Goal: Task Accomplishment & Management: Use online tool/utility

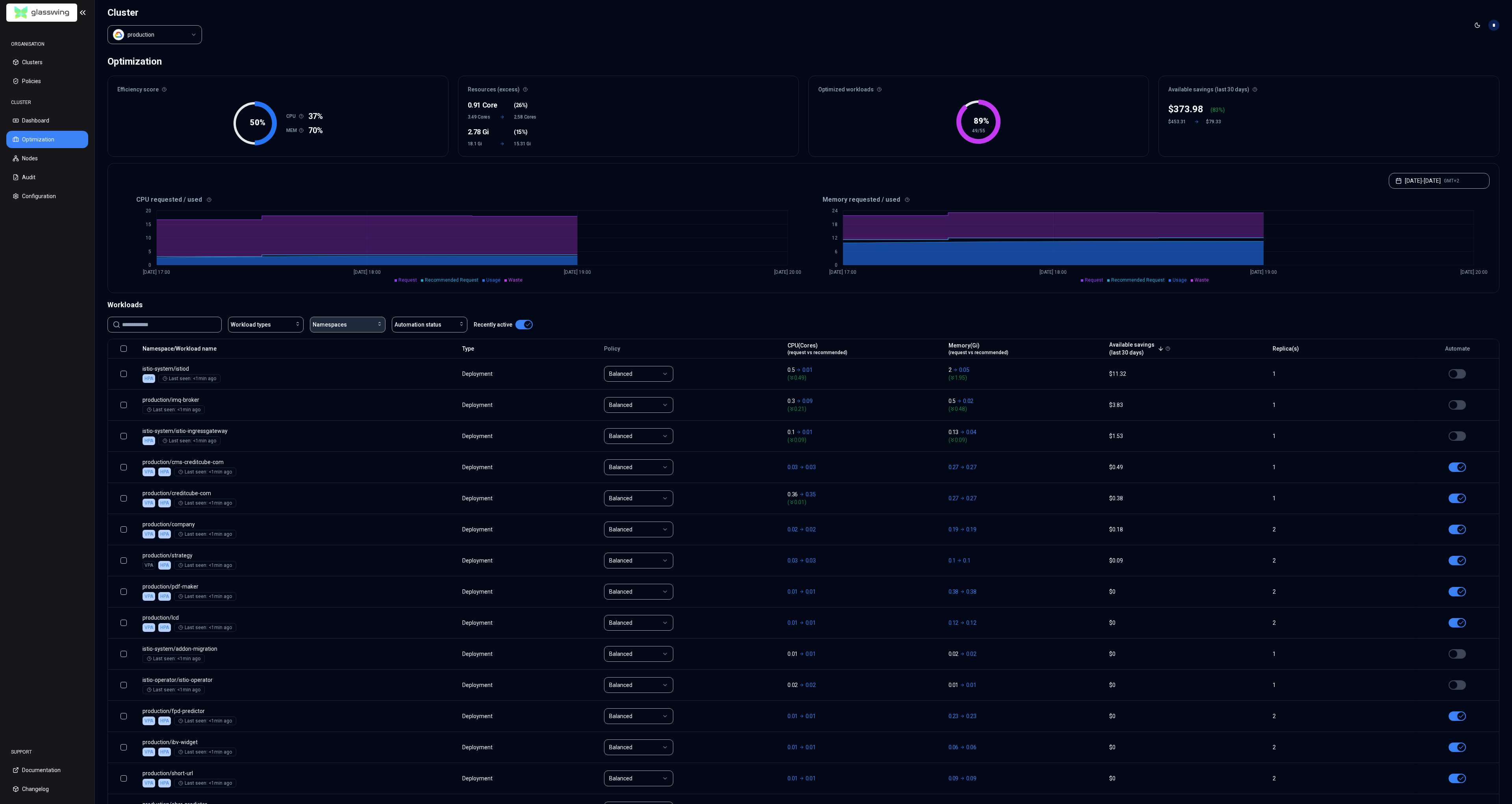
click at [352, 327] on div "Namespaces" at bounding box center [347, 324] width 70 height 8
click at [332, 368] on span "production" at bounding box center [329, 367] width 27 height 8
click at [663, 315] on div "Workloads Workload types production Automation status Clear filters Recently ac…" at bounding box center [803, 810] width 1392 height 1021
click at [122, 349] on button "button" at bounding box center [123, 348] width 6 height 6
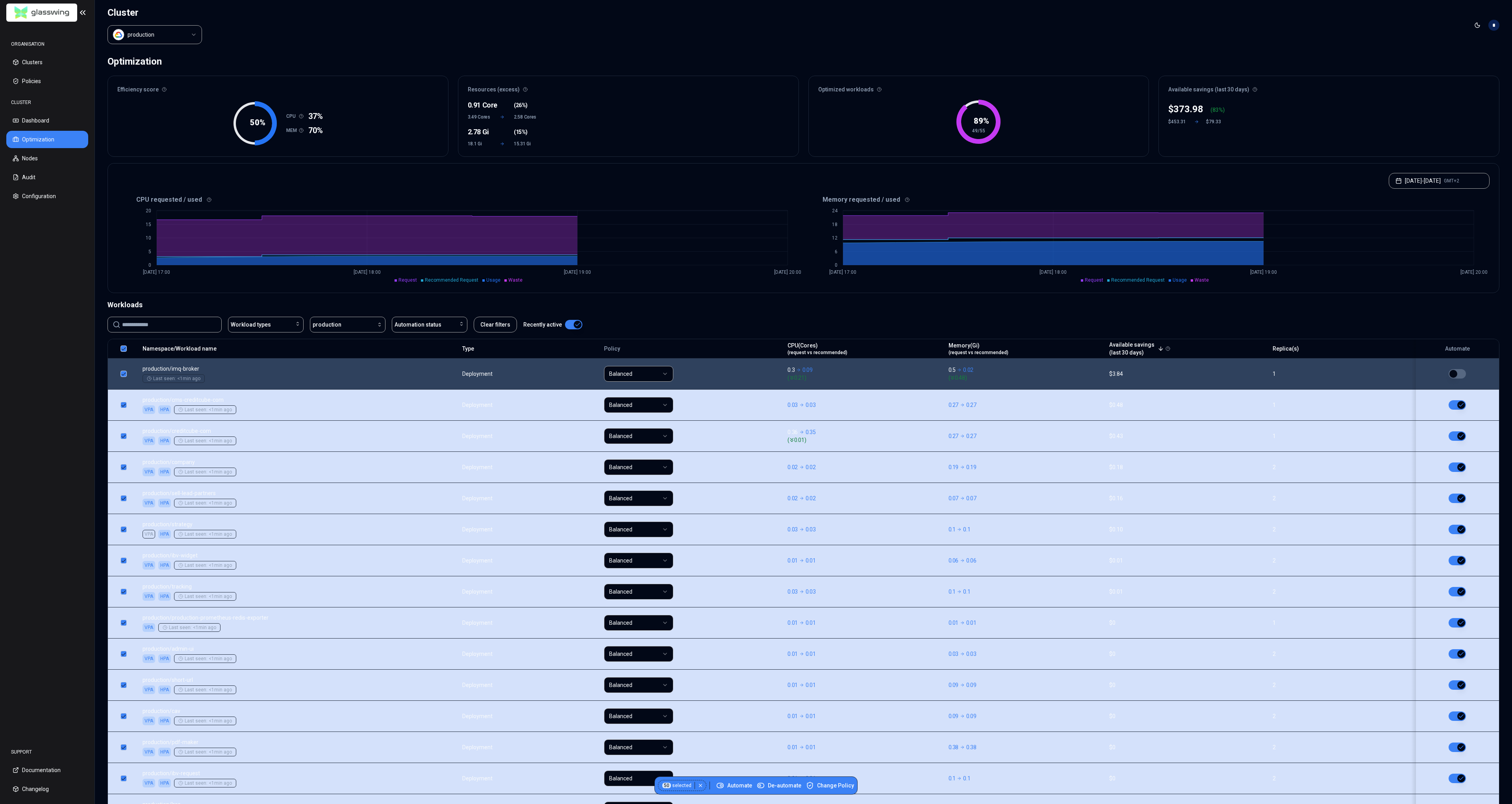
click at [122, 373] on button "button" at bounding box center [123, 374] width 6 height 6
click at [826, 492] on span "Change Policy" at bounding box center [830, 785] width 48 height 8
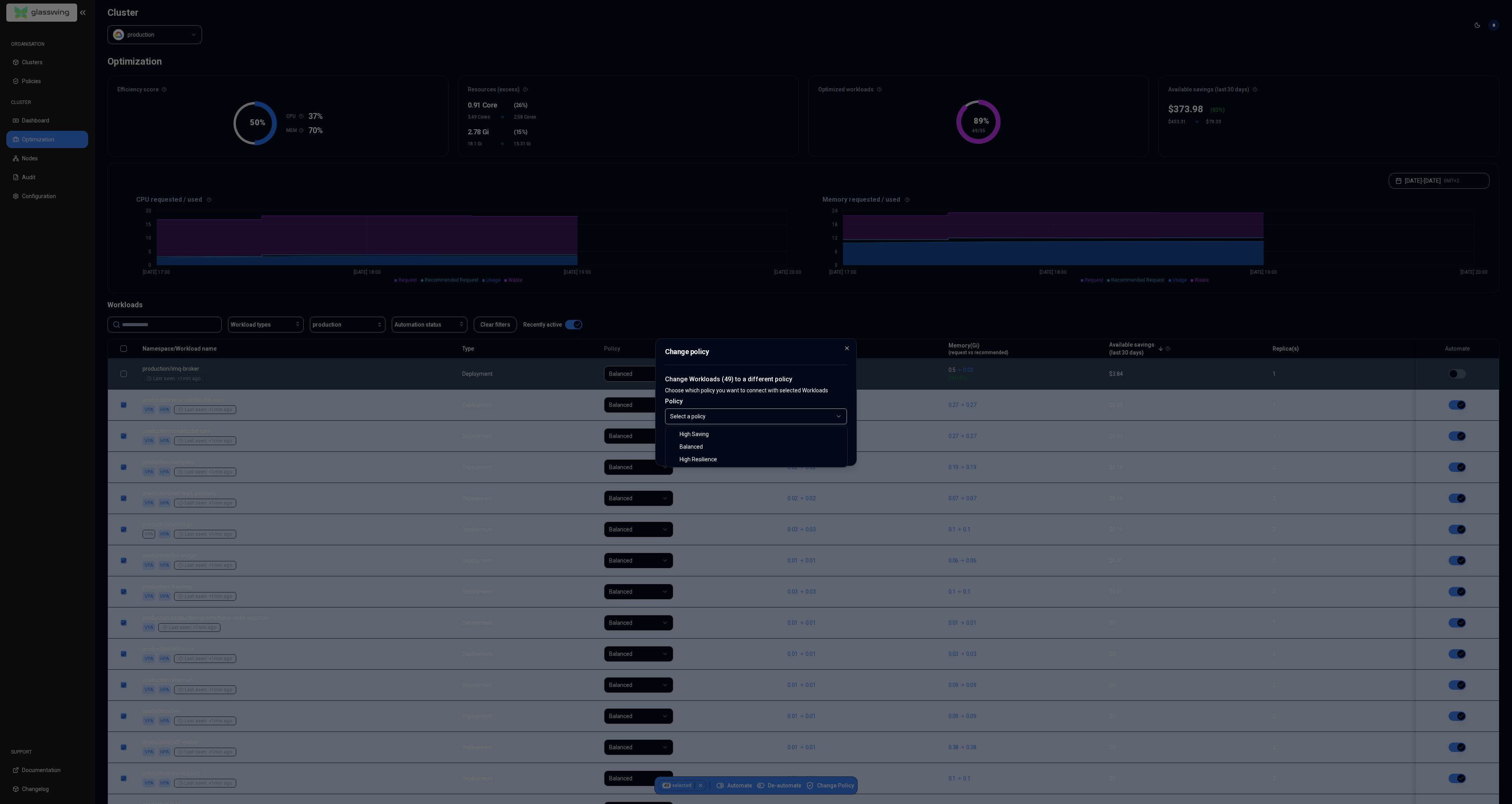
click at [721, 417] on body "ORGANISATION Clusters Policies CLUSTER Dashboard Optimization Nodes Audit Confi…" at bounding box center [756, 402] width 1512 height 804
click at [820, 452] on button "Save" at bounding box center [825, 448] width 44 height 16
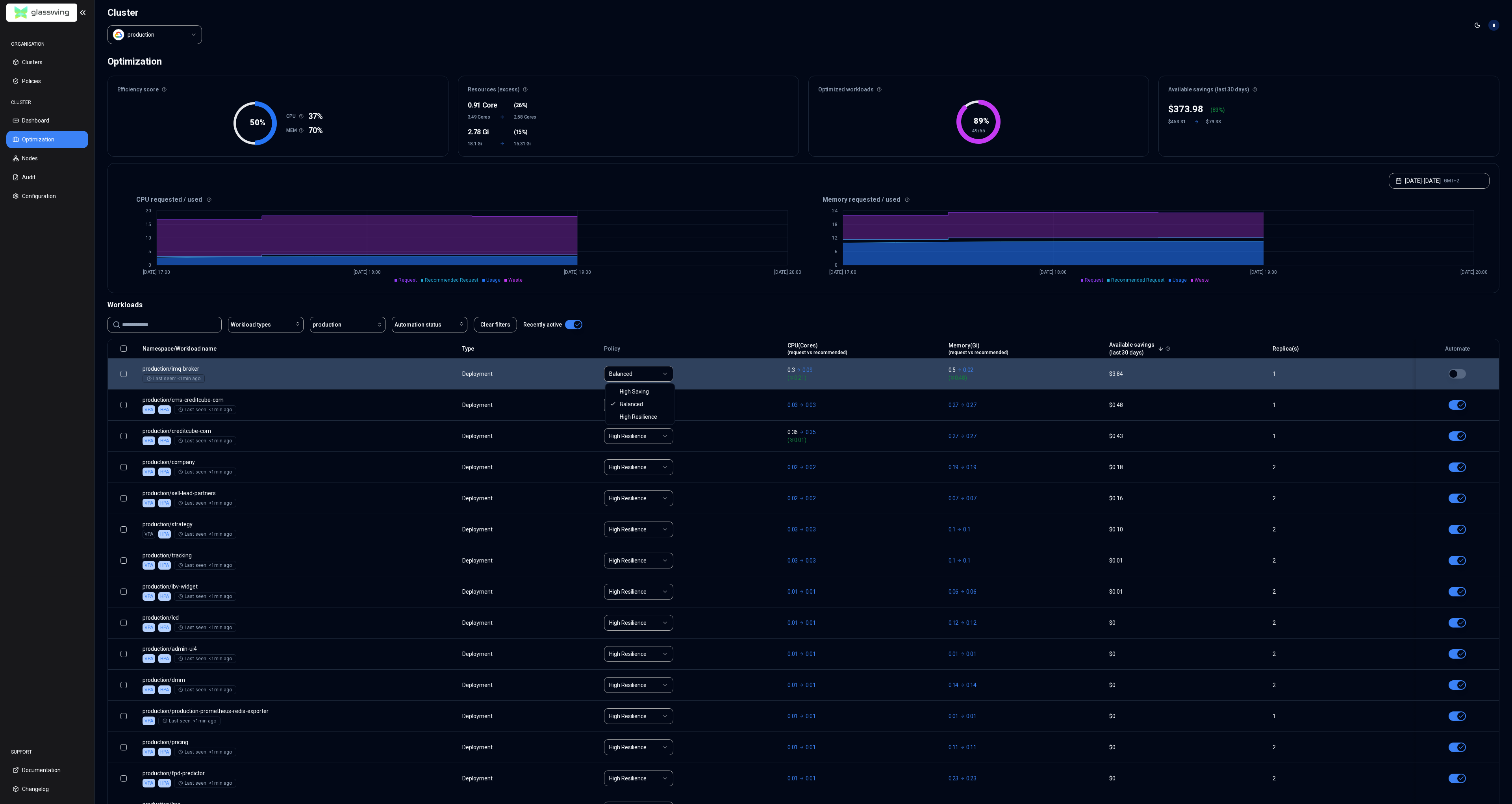
click at [647, 373] on html "ORGANISATION Clusters Policies CLUSTER Dashboard Optimization Nodes Audit Confi…" at bounding box center [756, 402] width 1512 height 804
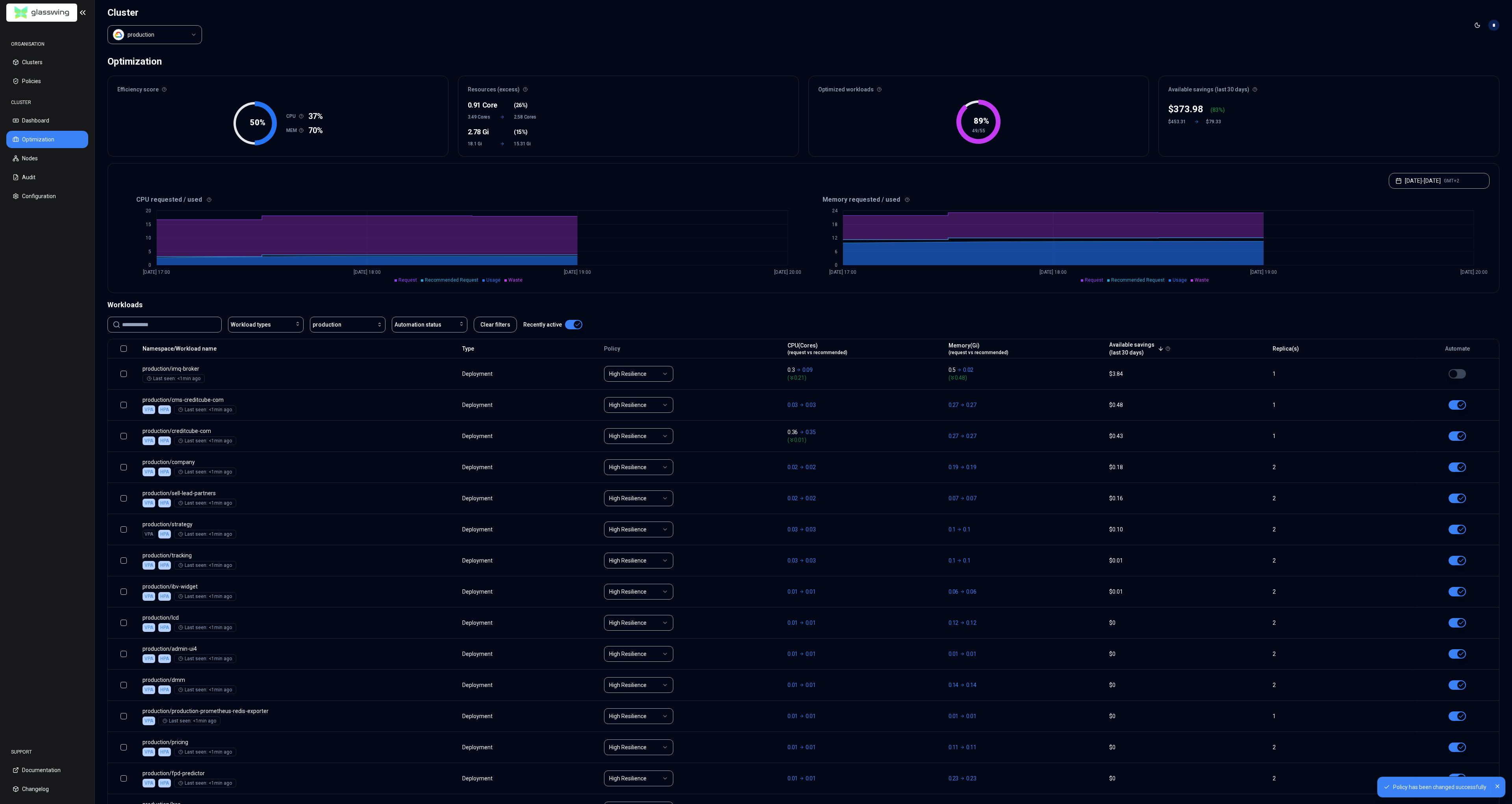
click at [841, 492] on icon "Close" at bounding box center [1497, 786] width 6 height 6
click at [149, 33] on html "ORGANISATION Clusters Policies CLUSTER Dashboard Optimization Nodes Audit Confi…" at bounding box center [756, 402] width 1512 height 804
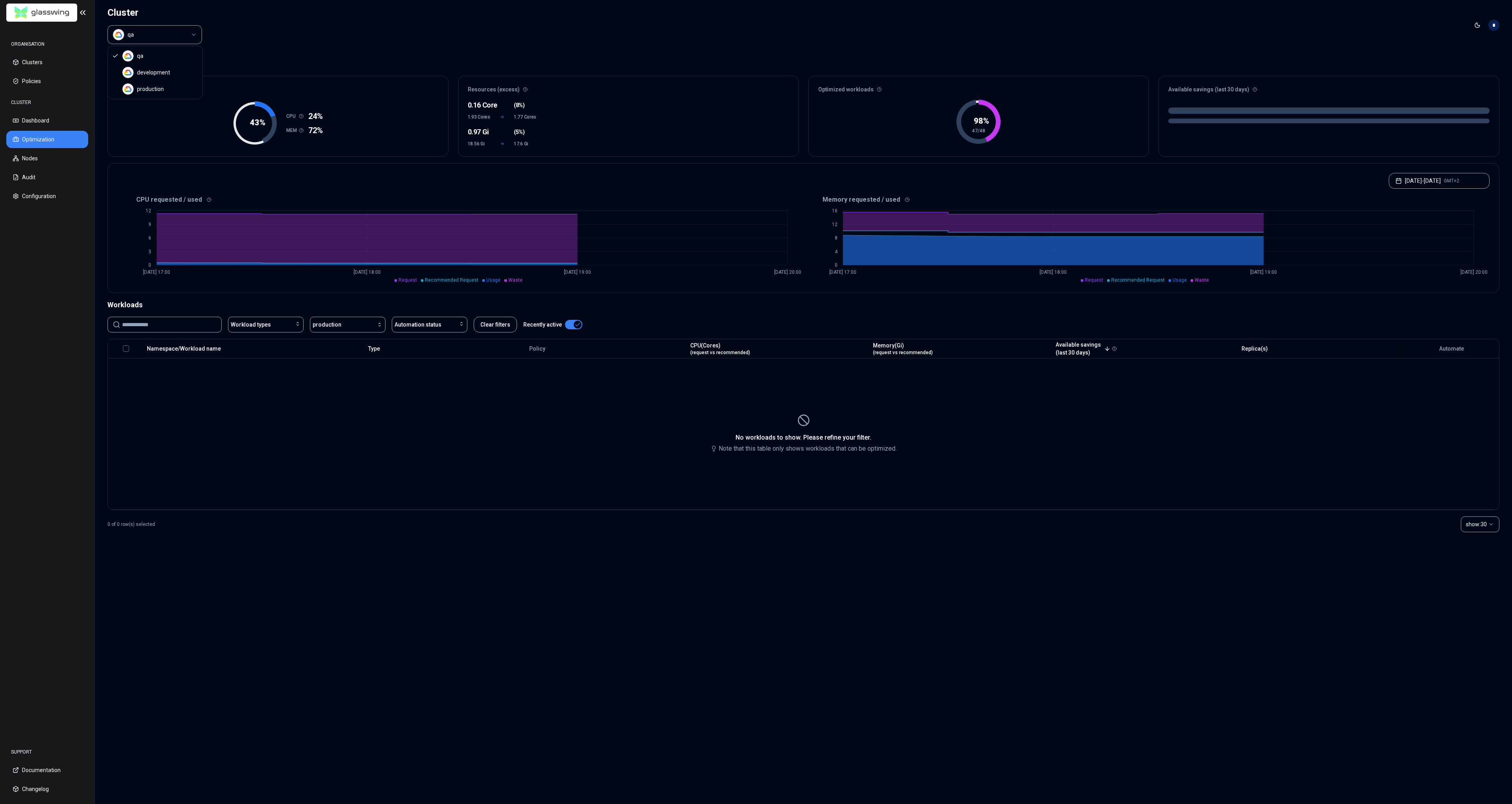
click at [160, 32] on html "ORGANISATION Clusters Policies CLUSTER Dashboard Optimization Nodes Audit Confi…" at bounding box center [756, 402] width 1512 height 804
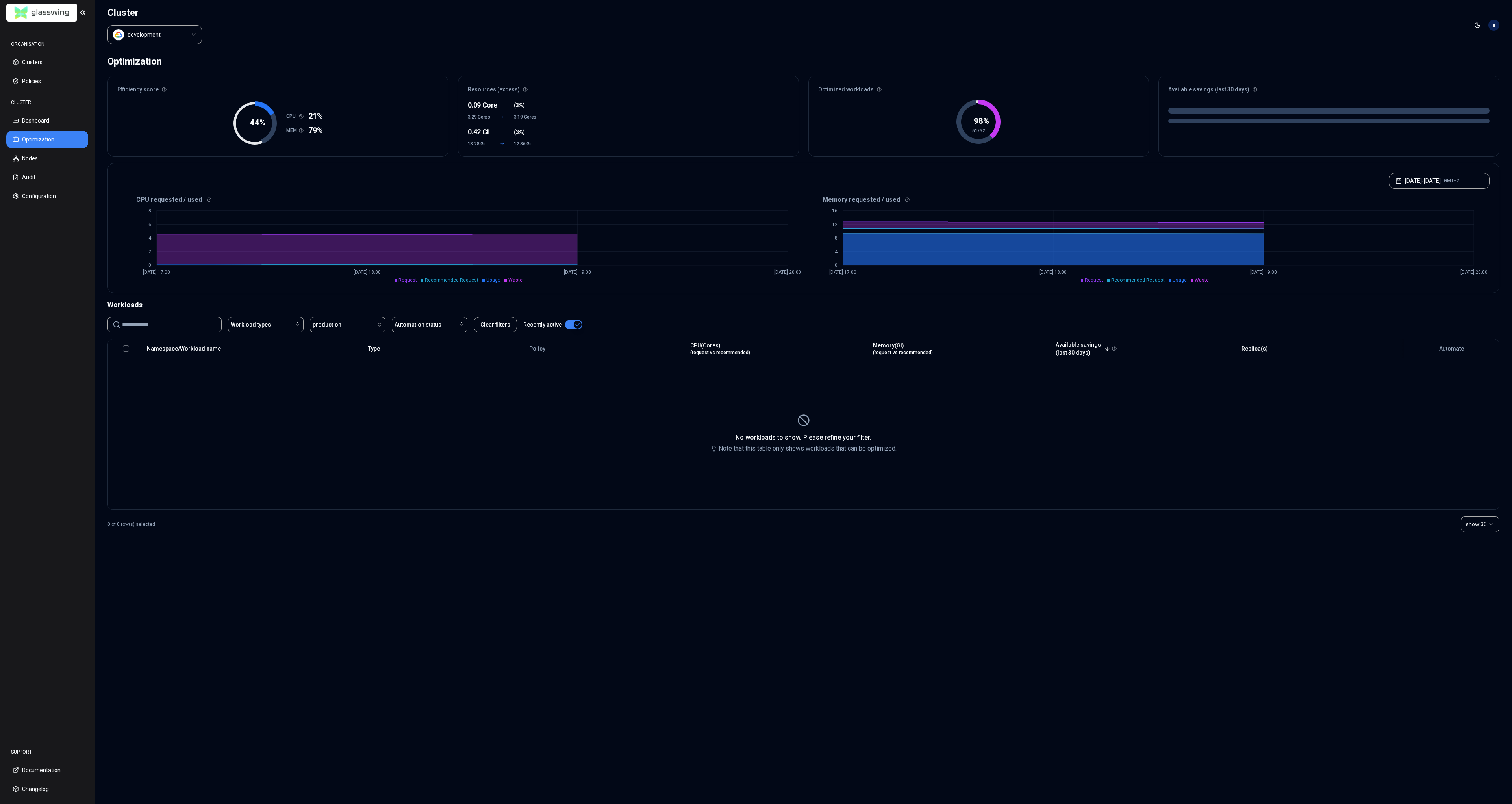
click at [157, 41] on html "ORGANISATION Clusters Policies CLUSTER Dashboard Optimization Nodes Audit Confi…" at bounding box center [756, 402] width 1512 height 804
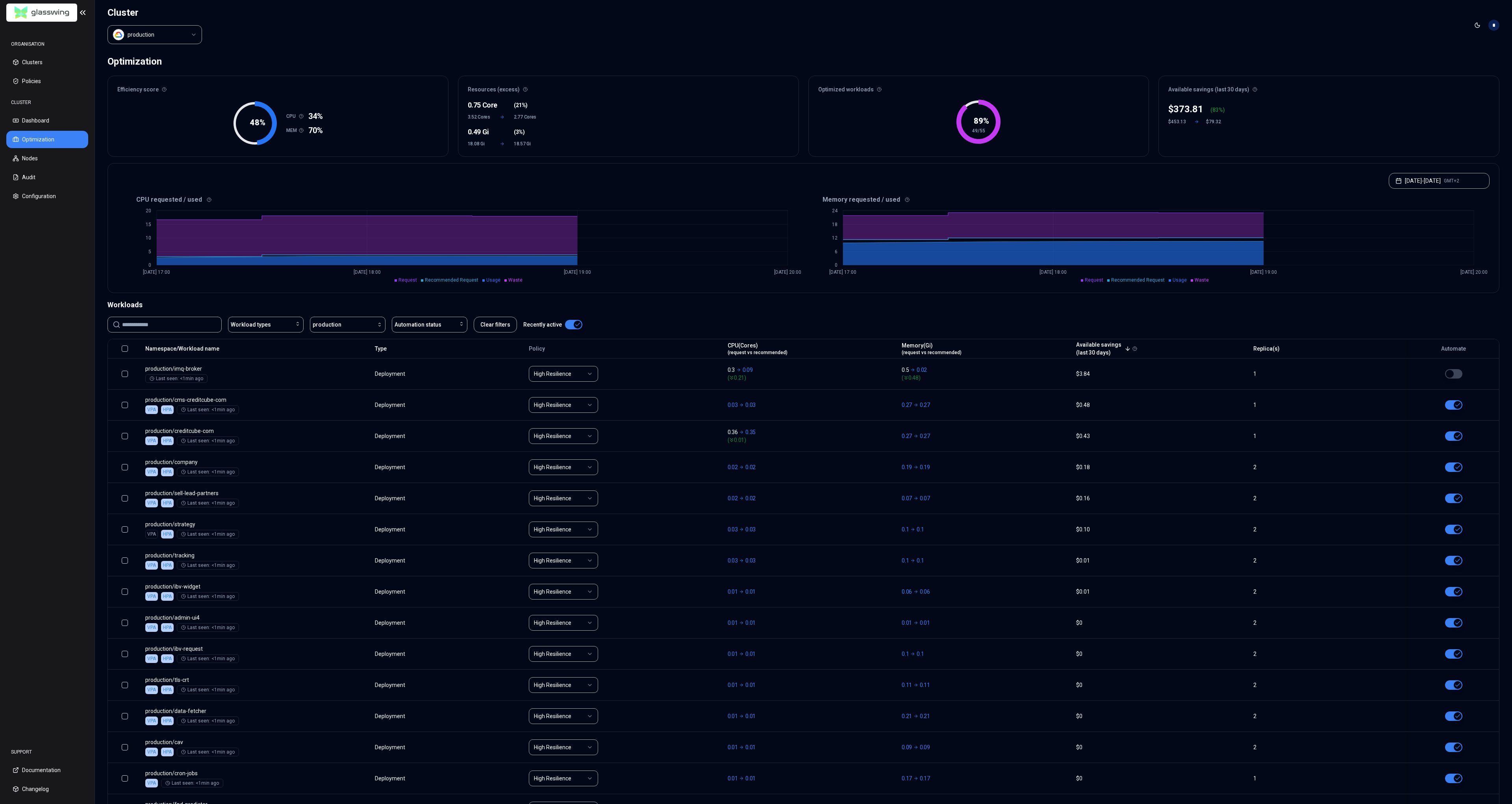
click at [504, 23] on header "Cluster production Toggle theme *" at bounding box center [804, 25] width 1417 height 51
click at [244, 297] on div "Optimization Efficiency score 48 % CPU 34% MEM 70% Resources (excess) 0.75 Core…" at bounding box center [804, 692] width 1417 height 1283
